Goal: Task Accomplishment & Management: Manage account settings

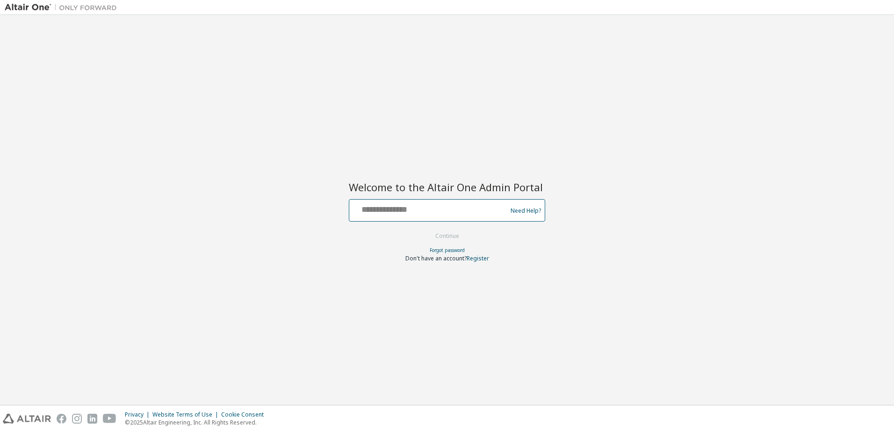
click at [415, 212] on input "text" at bounding box center [429, 208] width 153 height 14
click at [406, 214] on input "text" at bounding box center [429, 208] width 153 height 14
type input "**********"
click at [432, 234] on button "Continue" at bounding box center [446, 236] width 43 height 14
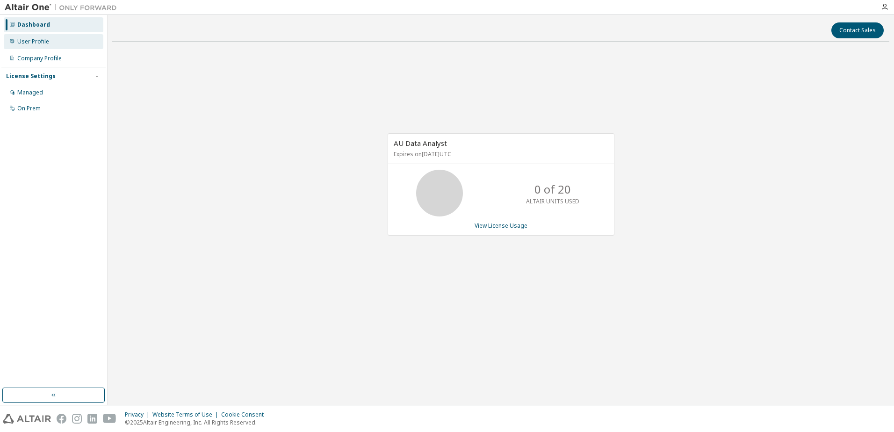
click at [28, 42] on div "User Profile" at bounding box center [33, 41] width 32 height 7
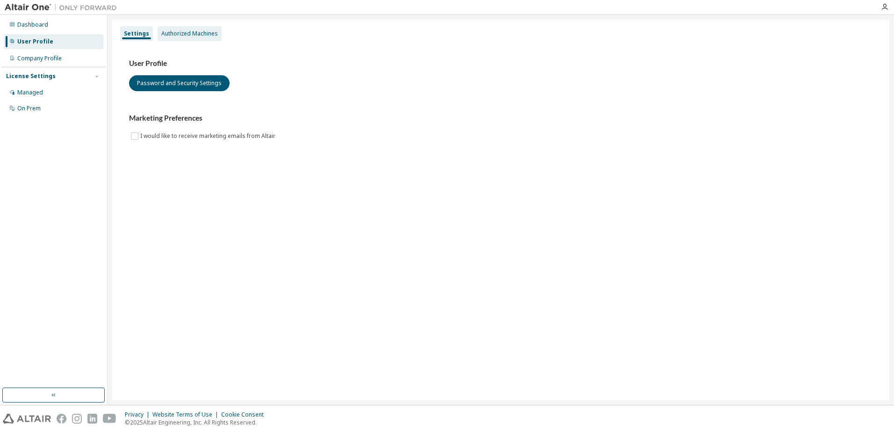
click at [153, 28] on div "Settings Authorized Machines" at bounding box center [501, 33] width 766 height 17
click at [172, 32] on div "Authorized Machines" at bounding box center [189, 33] width 57 height 7
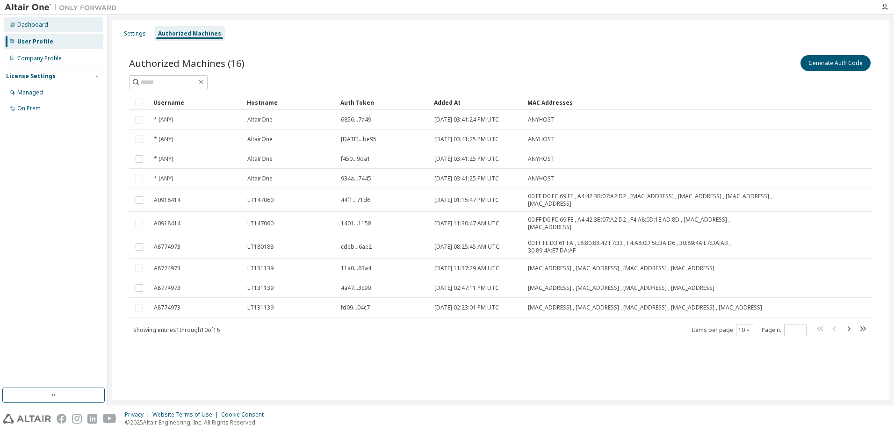
click at [19, 24] on div "Dashboard" at bounding box center [32, 24] width 31 height 7
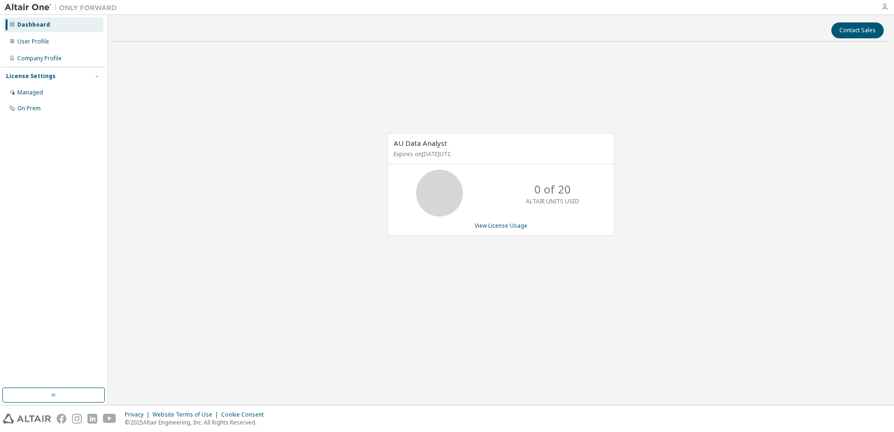
click at [886, 6] on icon "button" at bounding box center [884, 6] width 7 height 7
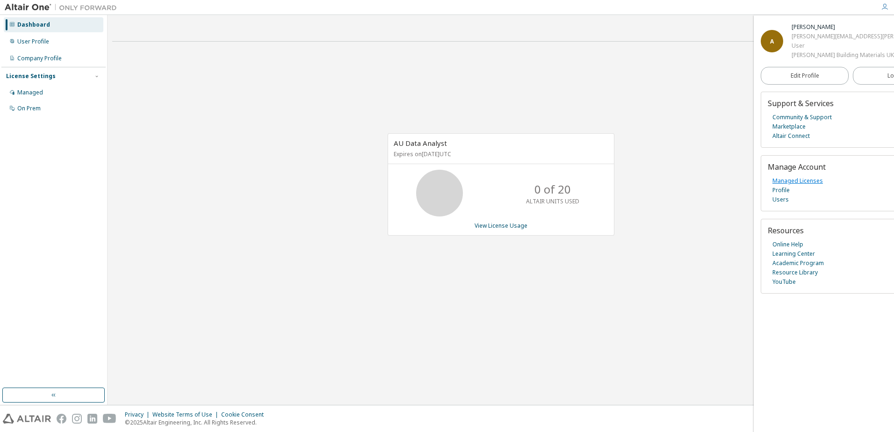
click at [793, 183] on link "Managed Licenses" at bounding box center [797, 180] width 50 height 9
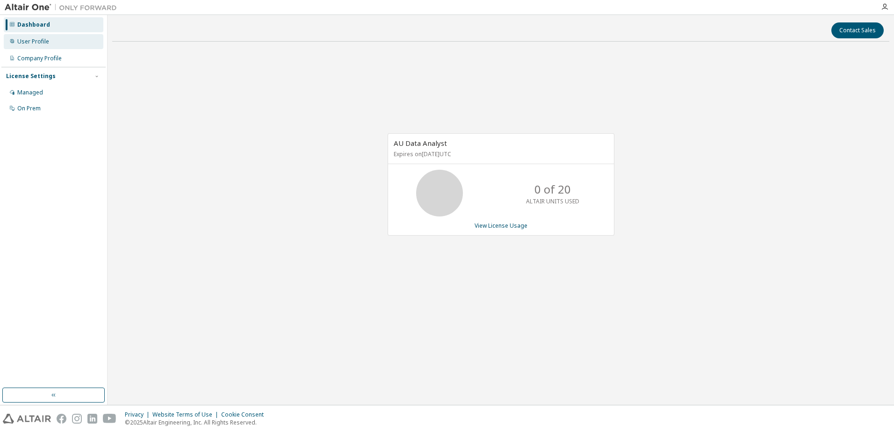
click at [33, 42] on div "User Profile" at bounding box center [33, 41] width 32 height 7
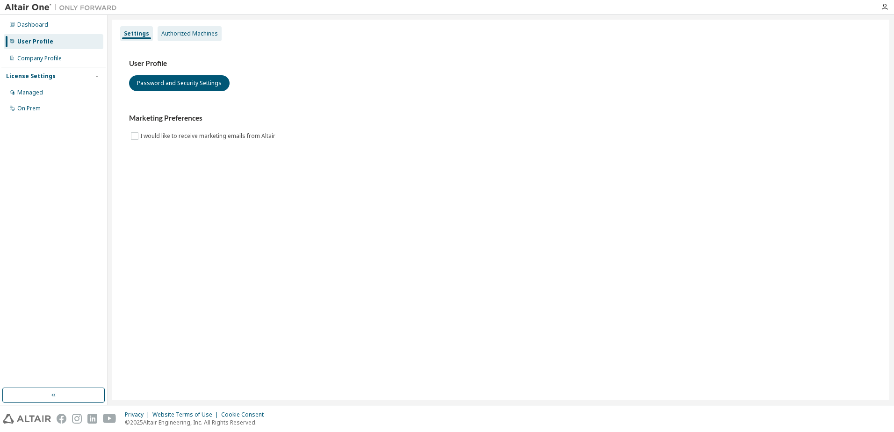
click at [173, 33] on div "Authorized Machines" at bounding box center [189, 33] width 57 height 7
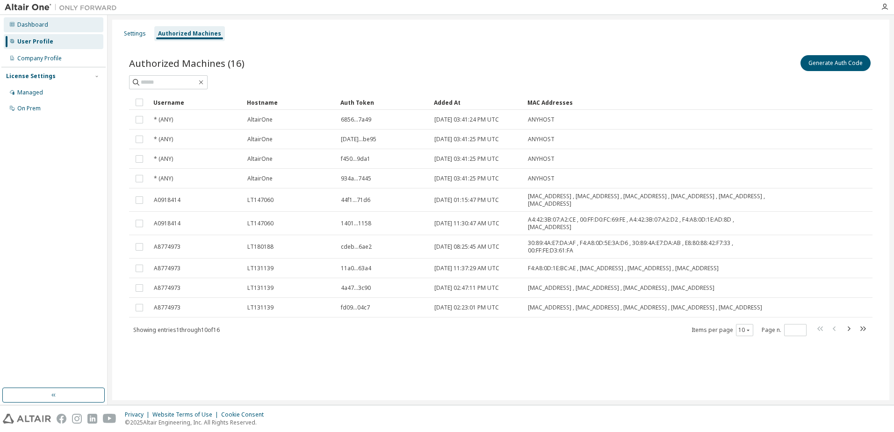
click at [43, 28] on div "Dashboard" at bounding box center [32, 24] width 31 height 7
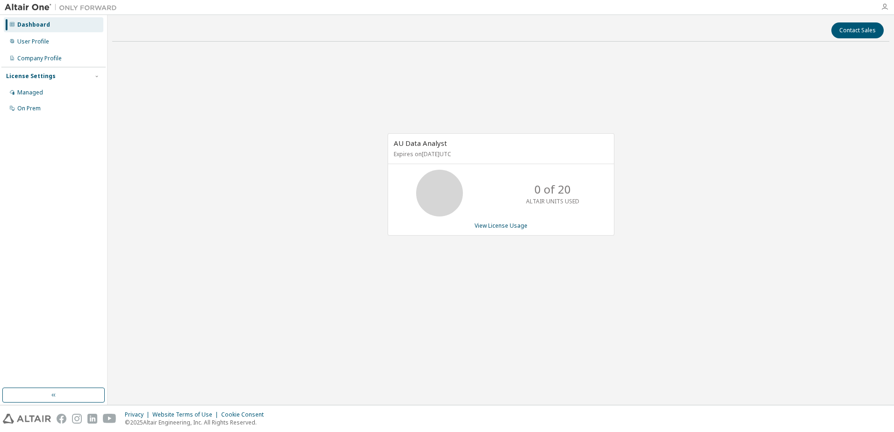
click at [883, 6] on icon "button" at bounding box center [884, 6] width 7 height 7
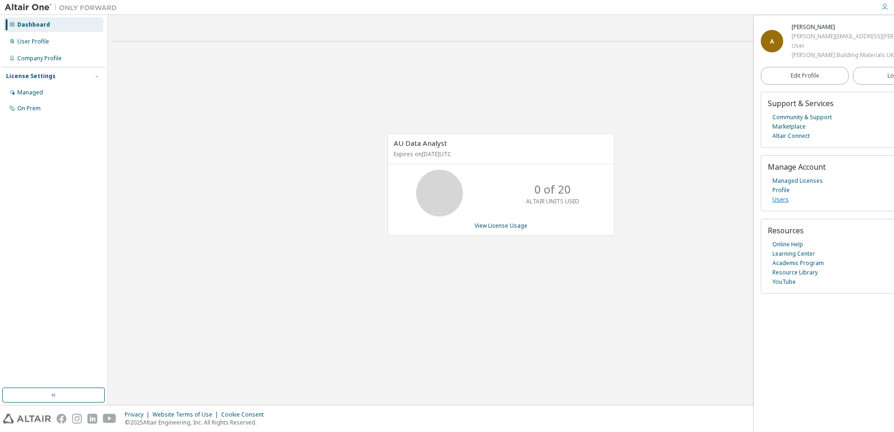
click at [781, 199] on link "Users" at bounding box center [780, 199] width 16 height 9
click at [786, 202] on link "Users" at bounding box center [780, 199] width 16 height 9
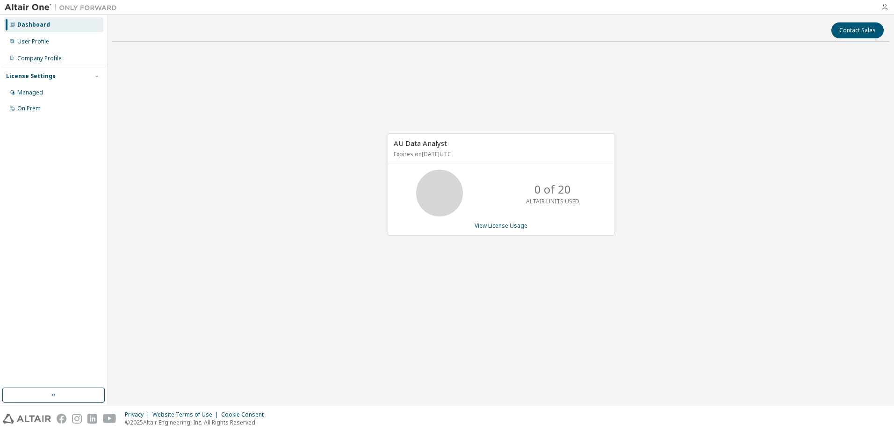
click at [886, 5] on icon "button" at bounding box center [884, 6] width 7 height 7
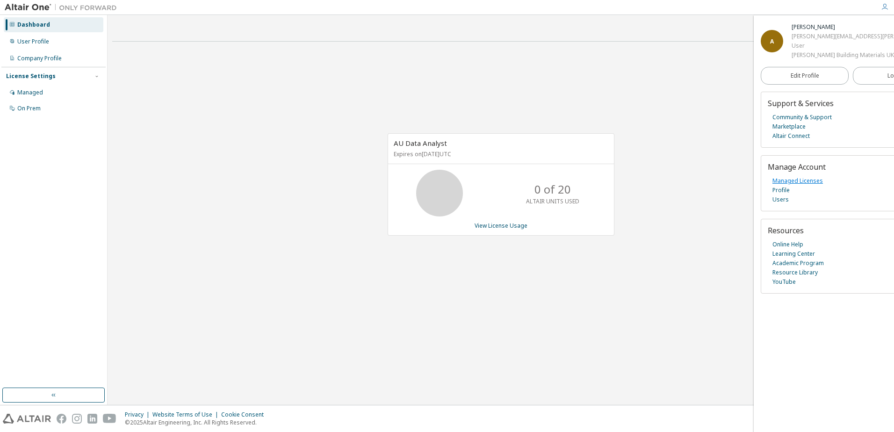
click at [798, 183] on link "Managed Licenses" at bounding box center [797, 180] width 50 height 9
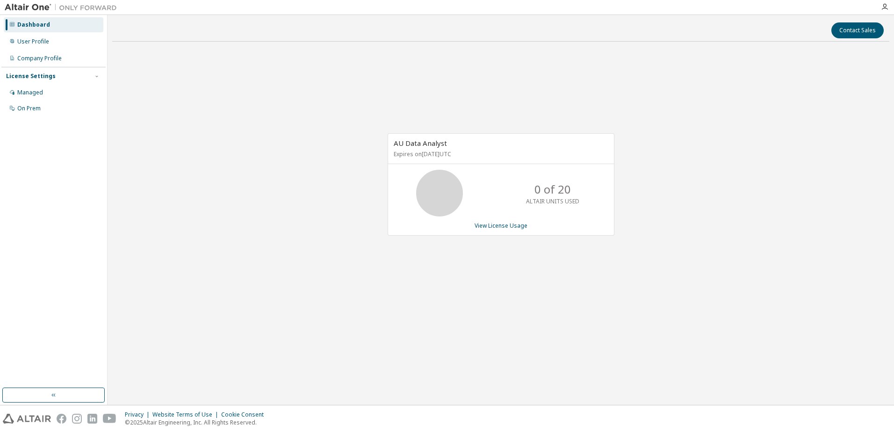
click at [33, 25] on div "Dashboard" at bounding box center [33, 24] width 33 height 7
click at [886, 7] on icon "button" at bounding box center [884, 6] width 7 height 7
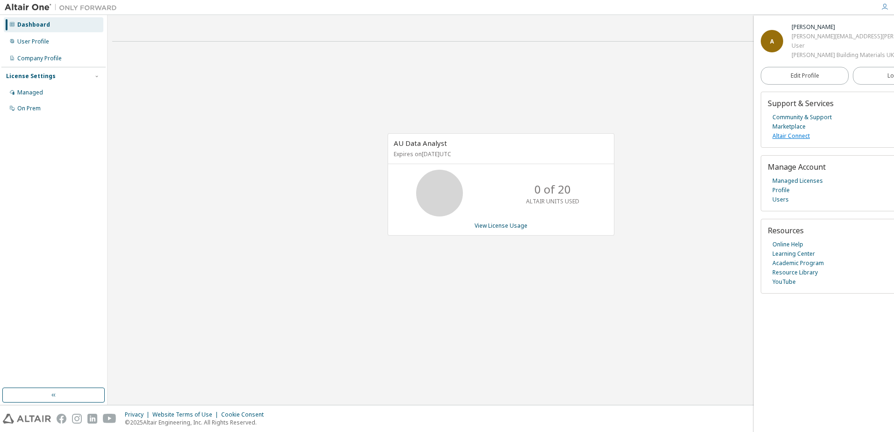
click at [801, 135] on link "Altair Connect" at bounding box center [790, 135] width 37 height 9
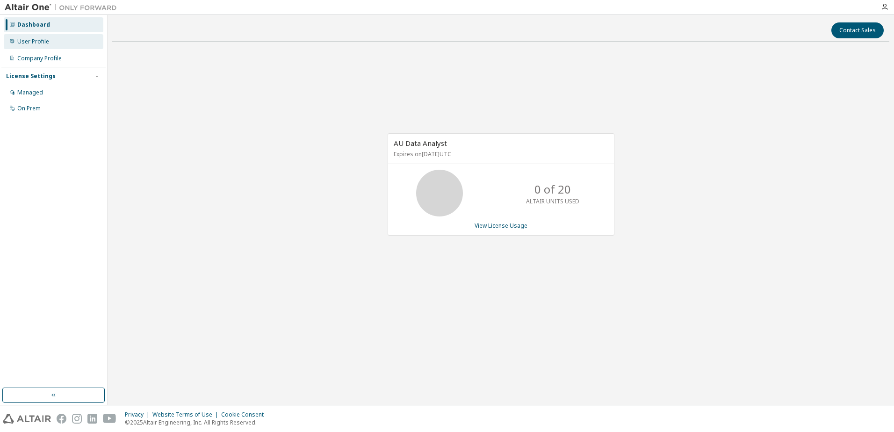
click at [36, 43] on div "User Profile" at bounding box center [33, 41] width 32 height 7
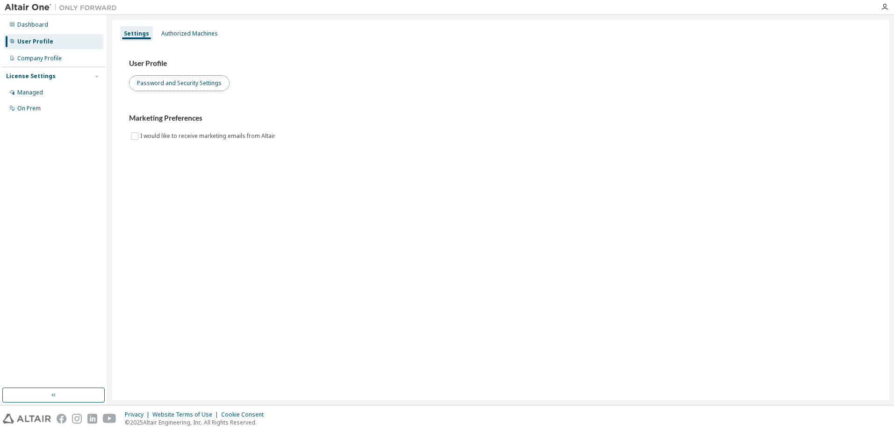
click at [184, 84] on button "Password and Security Settings" at bounding box center [179, 83] width 100 height 16
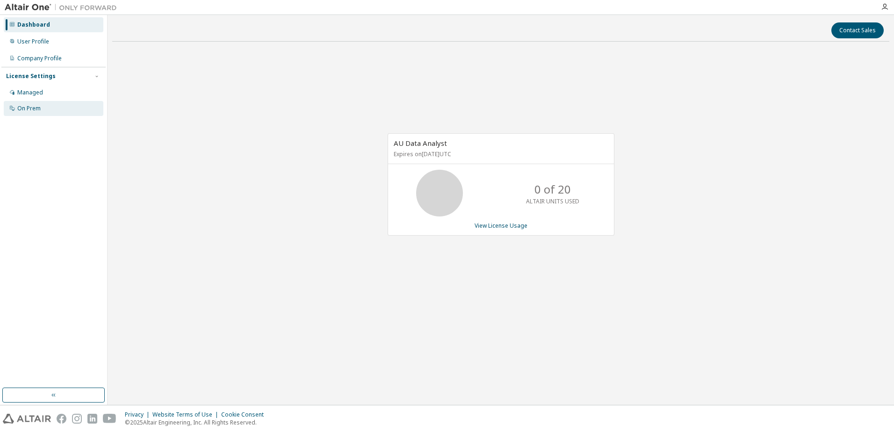
click at [32, 102] on div "On Prem" at bounding box center [54, 108] width 100 height 15
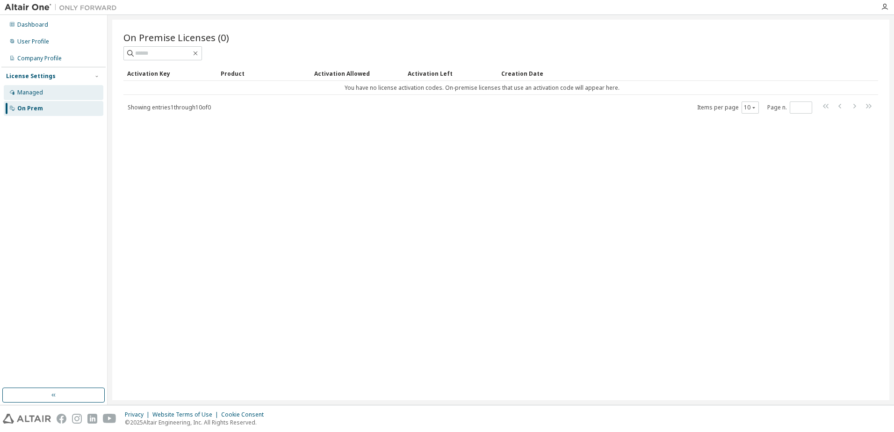
click at [41, 93] on div "Managed" at bounding box center [30, 92] width 26 height 7
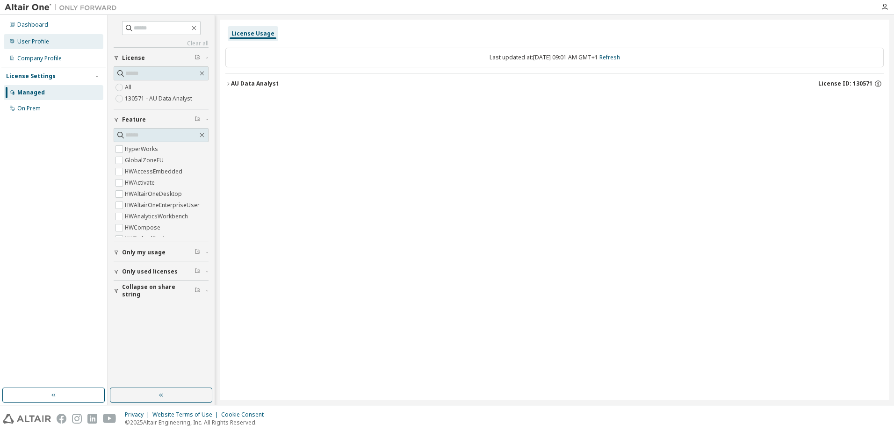
click at [34, 39] on div "User Profile" at bounding box center [33, 41] width 32 height 7
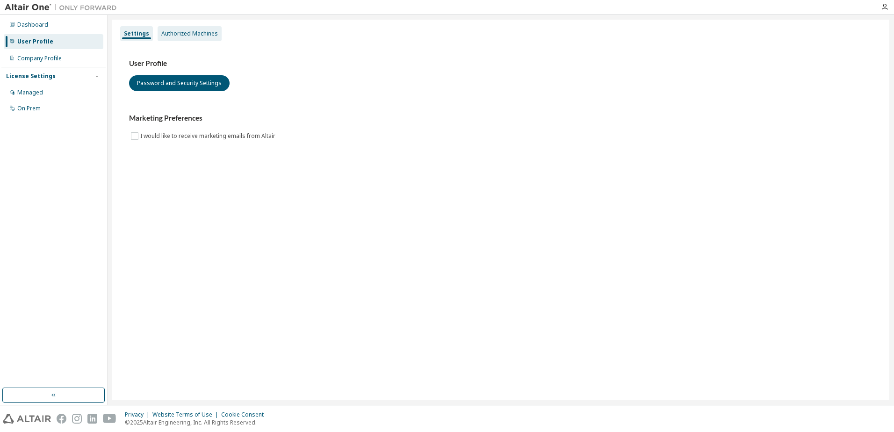
click at [178, 34] on div "Authorized Machines" at bounding box center [189, 33] width 57 height 7
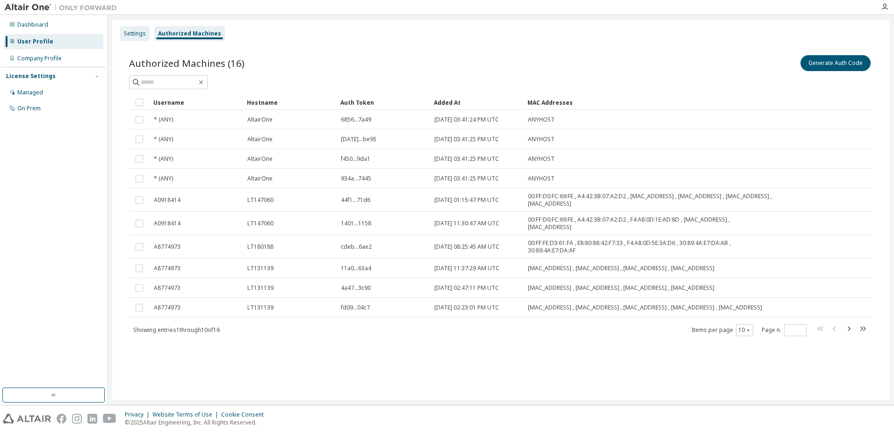
click at [140, 33] on div "Settings" at bounding box center [135, 33] width 22 height 7
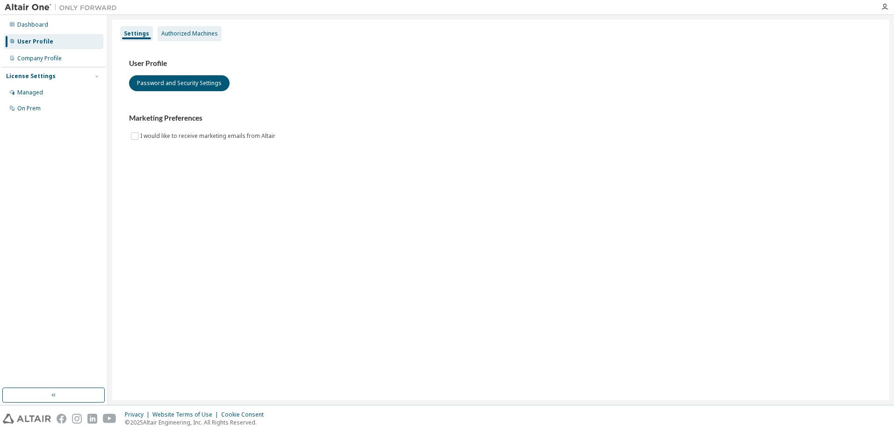
click at [166, 33] on div "Authorized Machines" at bounding box center [189, 33] width 57 height 7
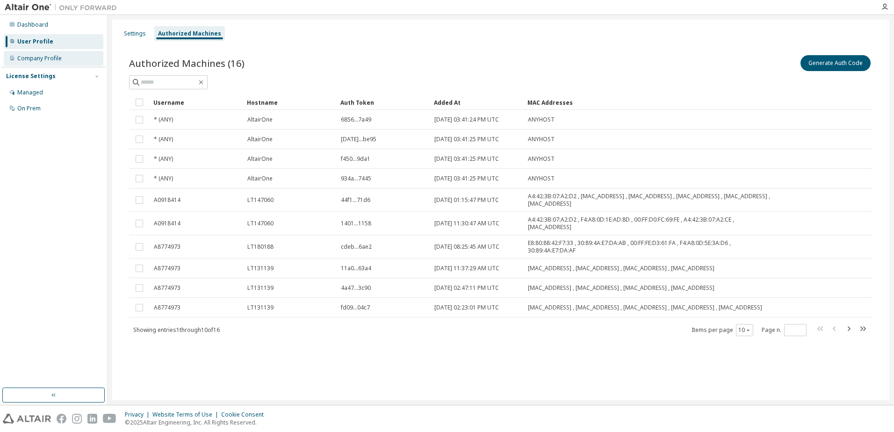
click at [51, 58] on div "Company Profile" at bounding box center [39, 58] width 44 height 7
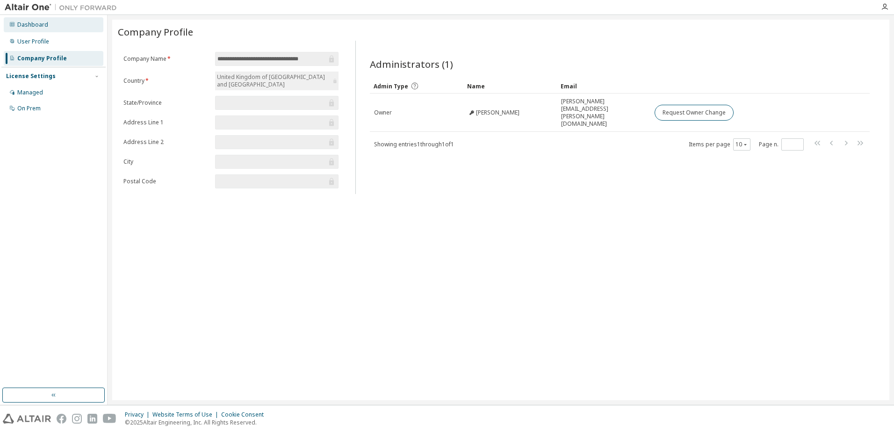
click at [30, 28] on div "Dashboard" at bounding box center [32, 24] width 31 height 7
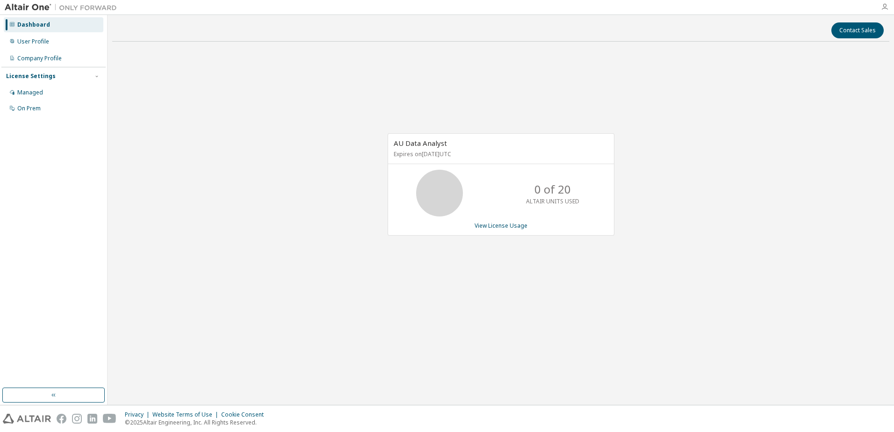
click at [888, 5] on icon "button" at bounding box center [884, 6] width 7 height 7
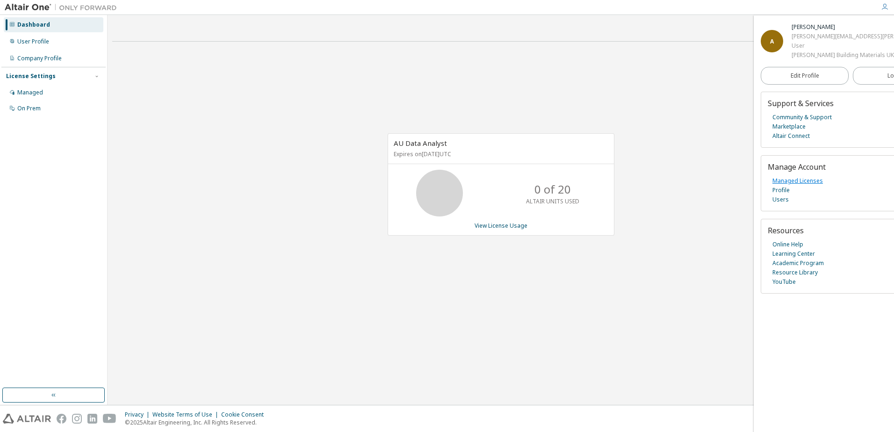
click at [810, 181] on link "Managed Licenses" at bounding box center [797, 180] width 50 height 9
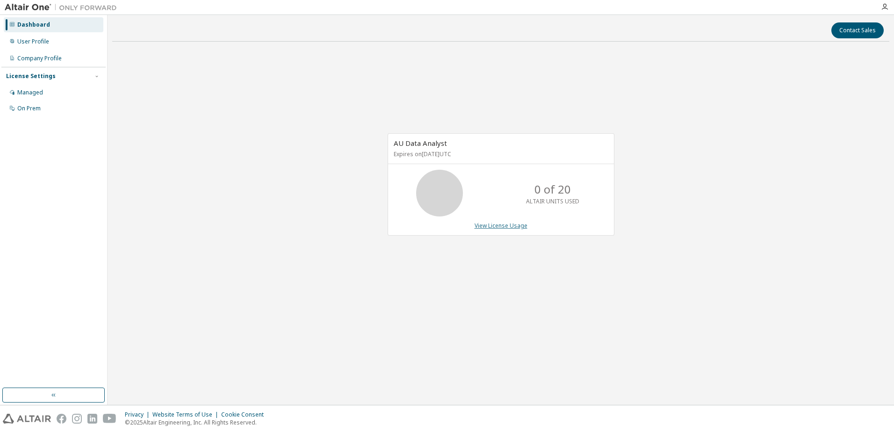
click at [491, 229] on link "View License Usage" at bounding box center [500, 226] width 53 height 8
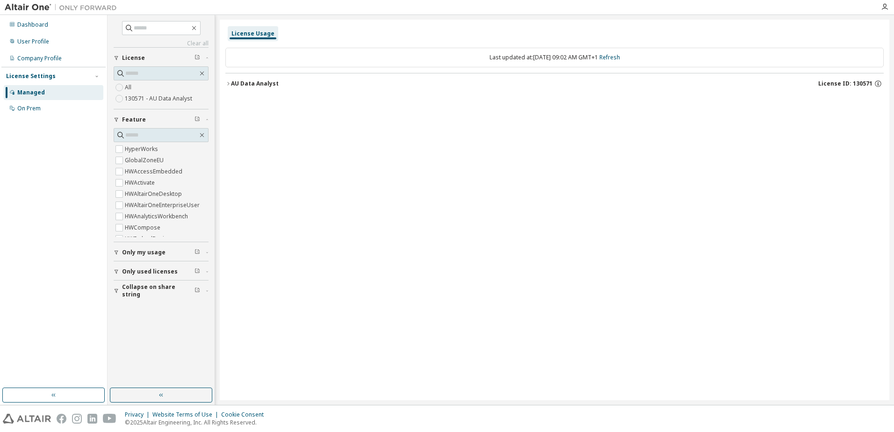
click at [251, 36] on div "License Usage" at bounding box center [252, 33] width 43 height 7
click at [236, 84] on div "AU Data Analyst" at bounding box center [255, 83] width 48 height 7
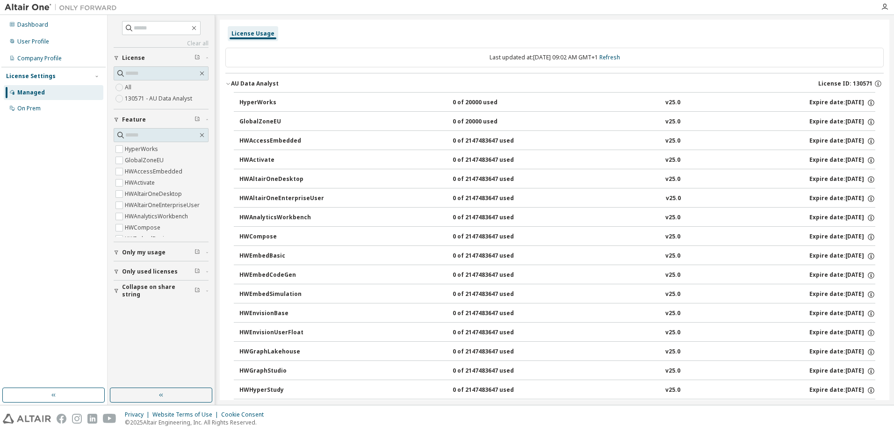
click at [233, 83] on div "AU Data Analyst" at bounding box center [255, 83] width 48 height 7
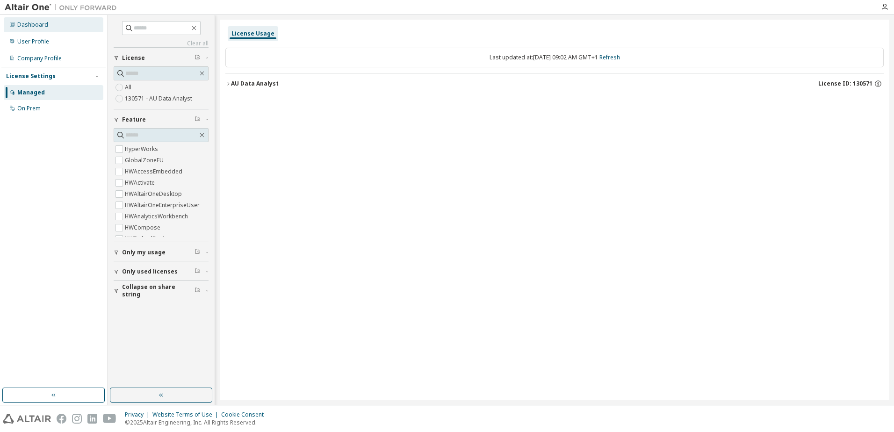
click at [27, 28] on div "Dashboard" at bounding box center [32, 24] width 31 height 7
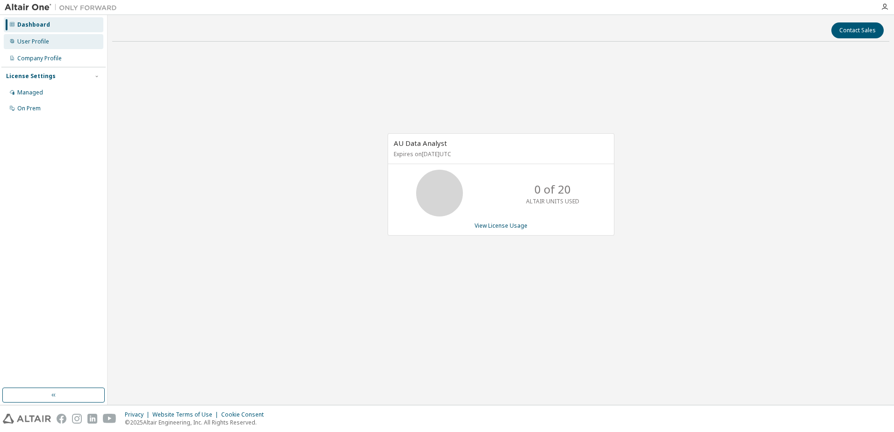
click at [36, 42] on div "User Profile" at bounding box center [33, 41] width 32 height 7
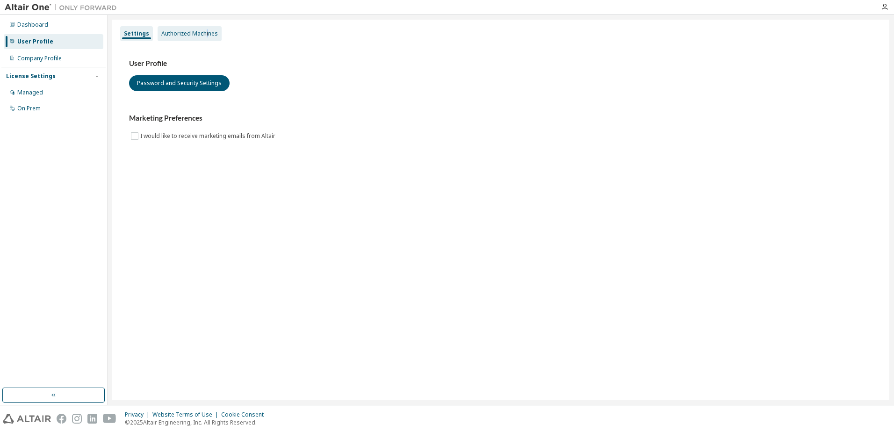
click at [204, 32] on div "Authorized Machines" at bounding box center [189, 33] width 57 height 7
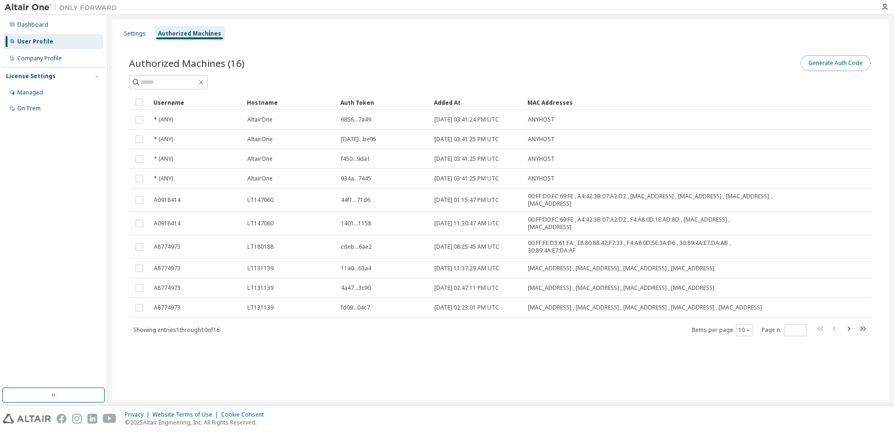
click at [842, 63] on button "Generate Auth Code" at bounding box center [835, 63] width 70 height 16
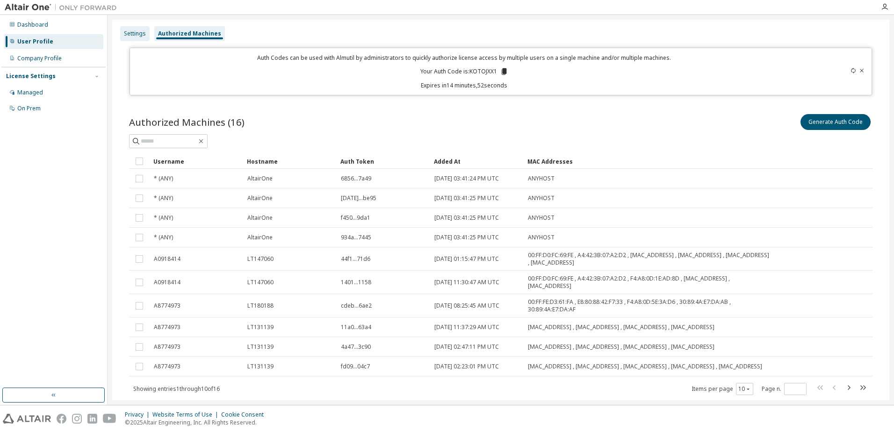
click at [131, 35] on div "Settings" at bounding box center [135, 33] width 22 height 7
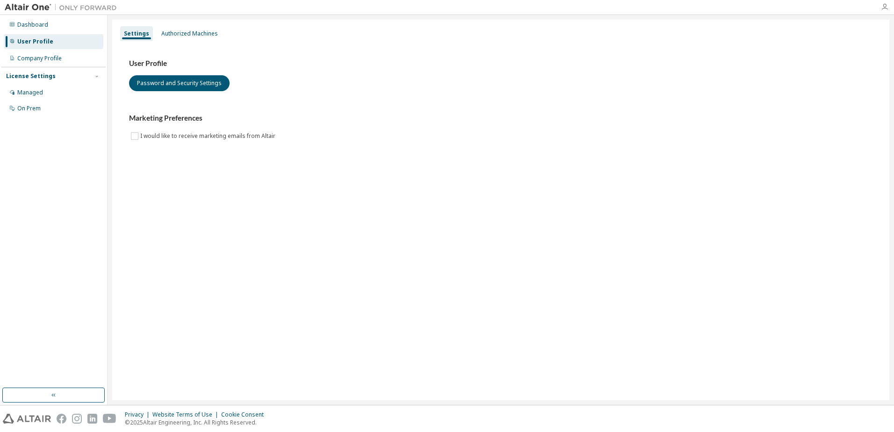
click at [885, 5] on icon "button" at bounding box center [884, 6] width 7 height 7
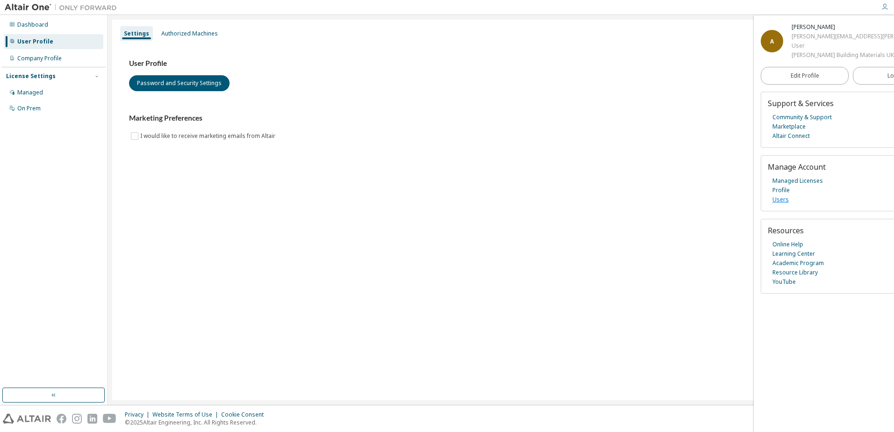
click at [785, 200] on link "Users" at bounding box center [780, 199] width 16 height 9
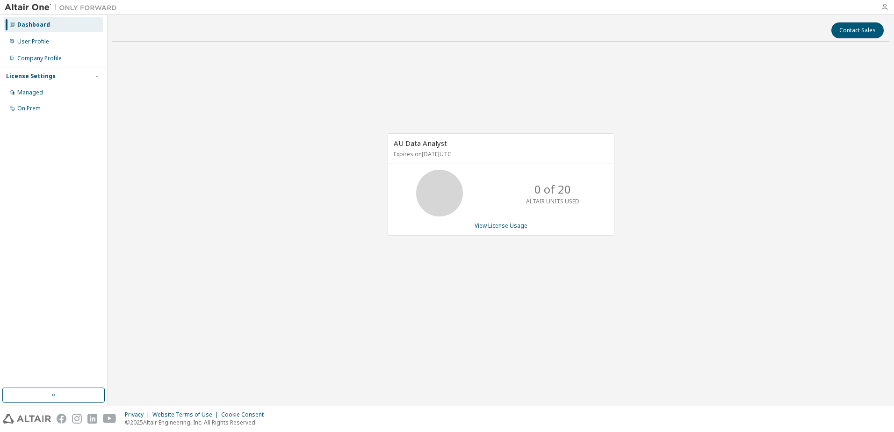
click at [884, 7] on icon "button" at bounding box center [884, 6] width 7 height 7
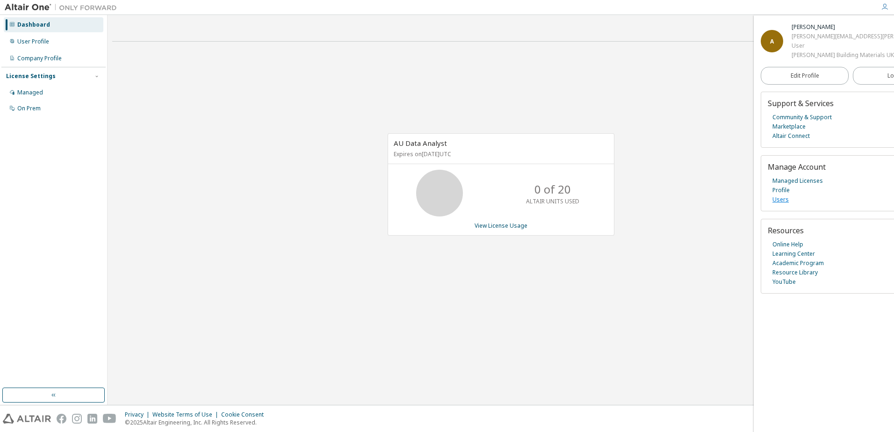
click at [778, 199] on link "Users" at bounding box center [780, 199] width 16 height 9
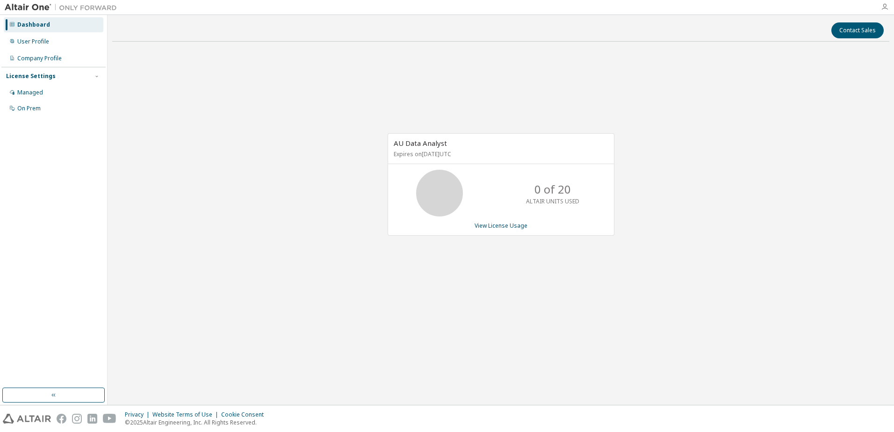
click at [884, 5] on icon "button" at bounding box center [884, 6] width 7 height 7
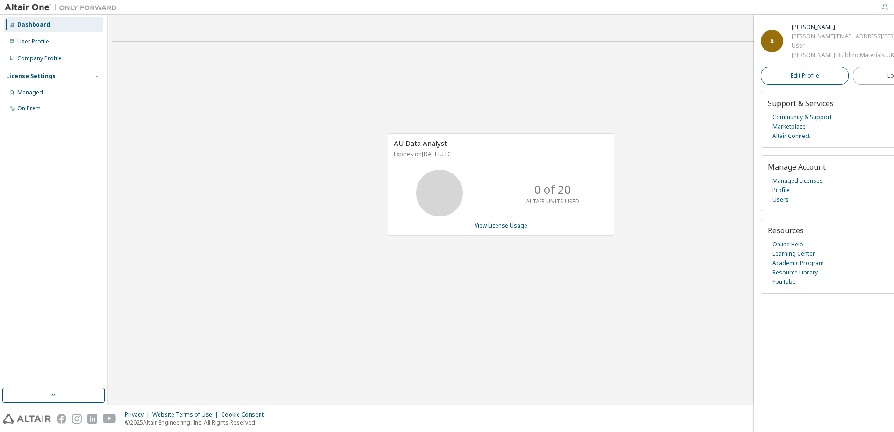
click at [790, 76] on span "Edit Profile" at bounding box center [804, 75] width 29 height 7
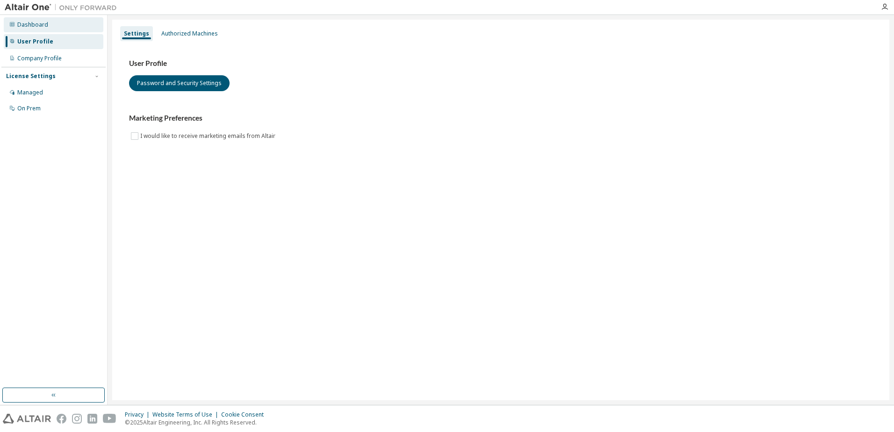
click at [27, 24] on div "Dashboard" at bounding box center [32, 24] width 31 height 7
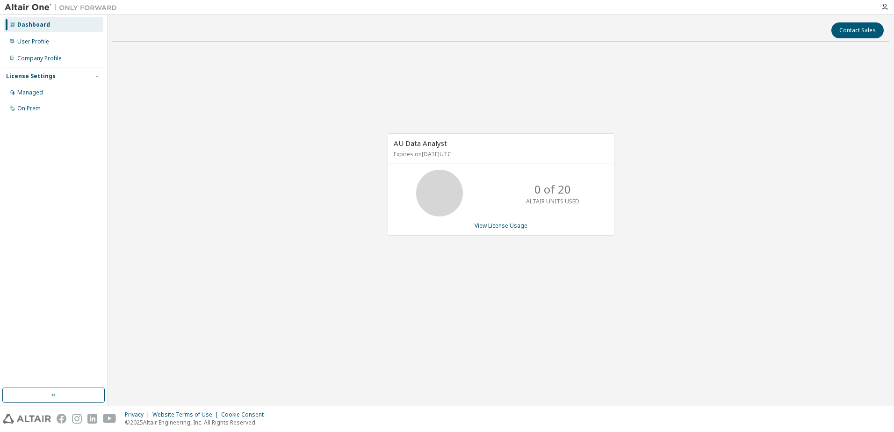
click at [883, 1] on div at bounding box center [884, 7] width 19 height 14
click at [885, 7] on icon "button" at bounding box center [884, 6] width 7 height 7
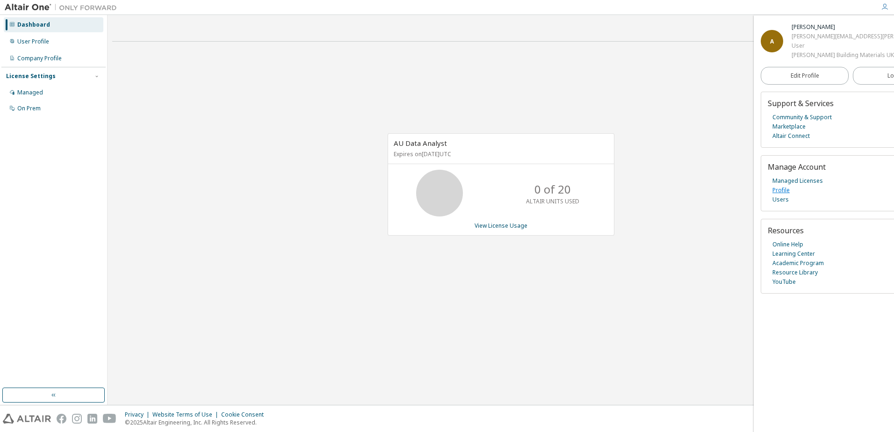
click at [788, 192] on link "Profile" at bounding box center [780, 190] width 17 height 9
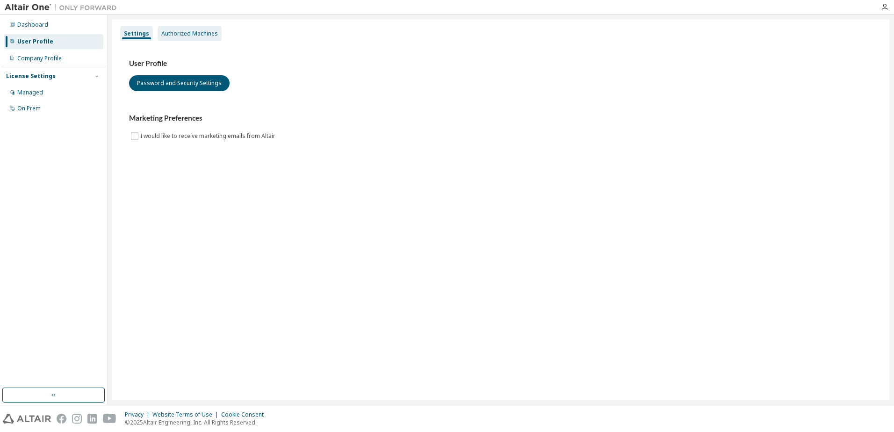
click at [180, 37] on div "Authorized Machines" at bounding box center [190, 33] width 64 height 15
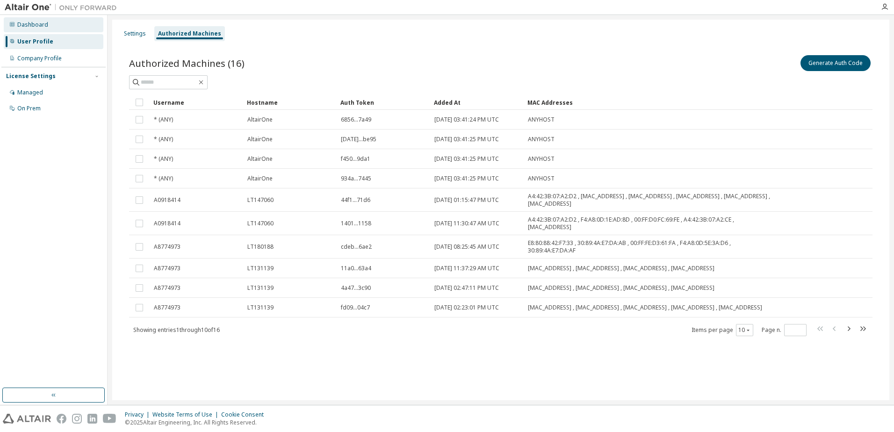
click at [36, 23] on div "Dashboard" at bounding box center [32, 24] width 31 height 7
